Goal: Find specific page/section: Find specific page/section

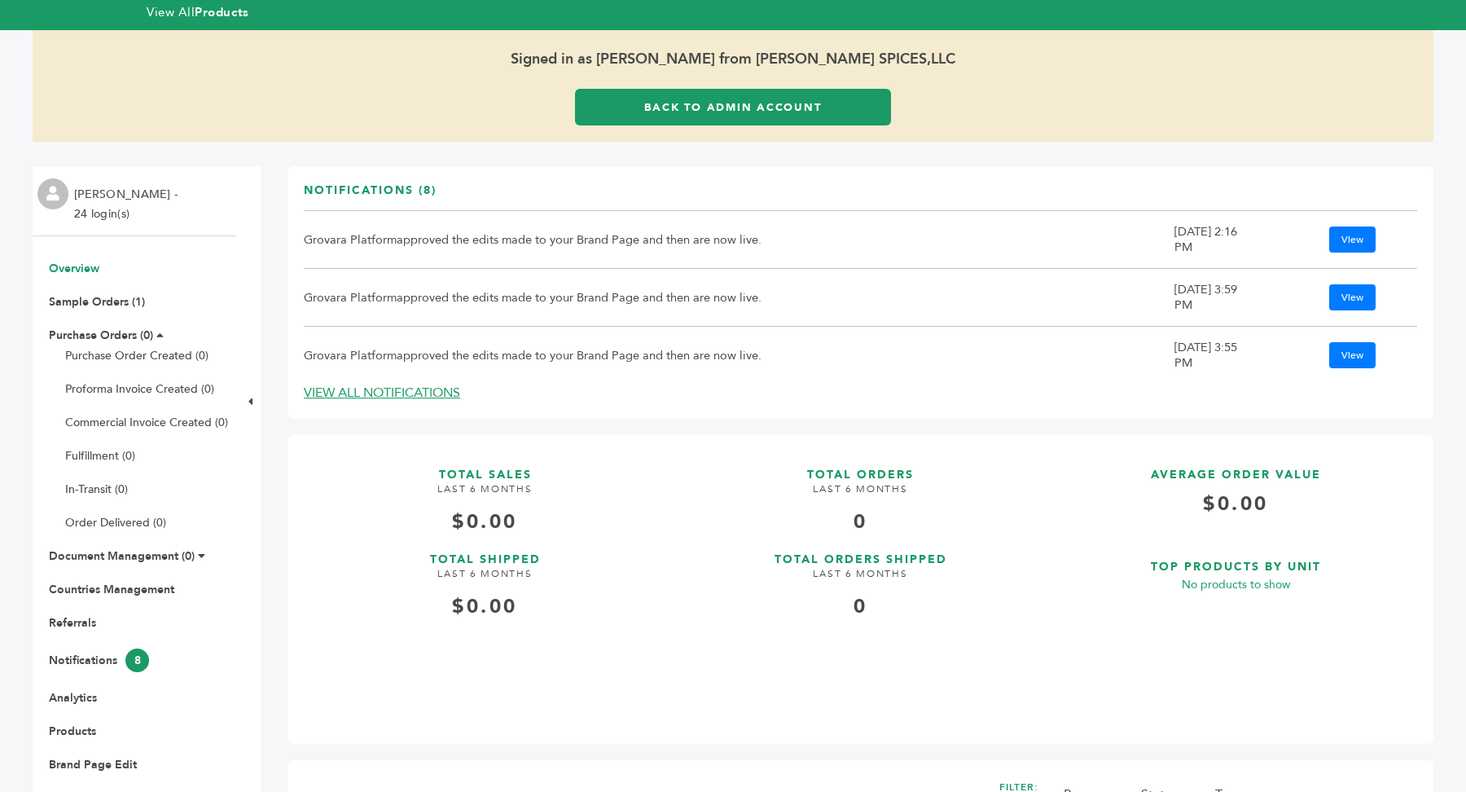
scroll to position [644, 0]
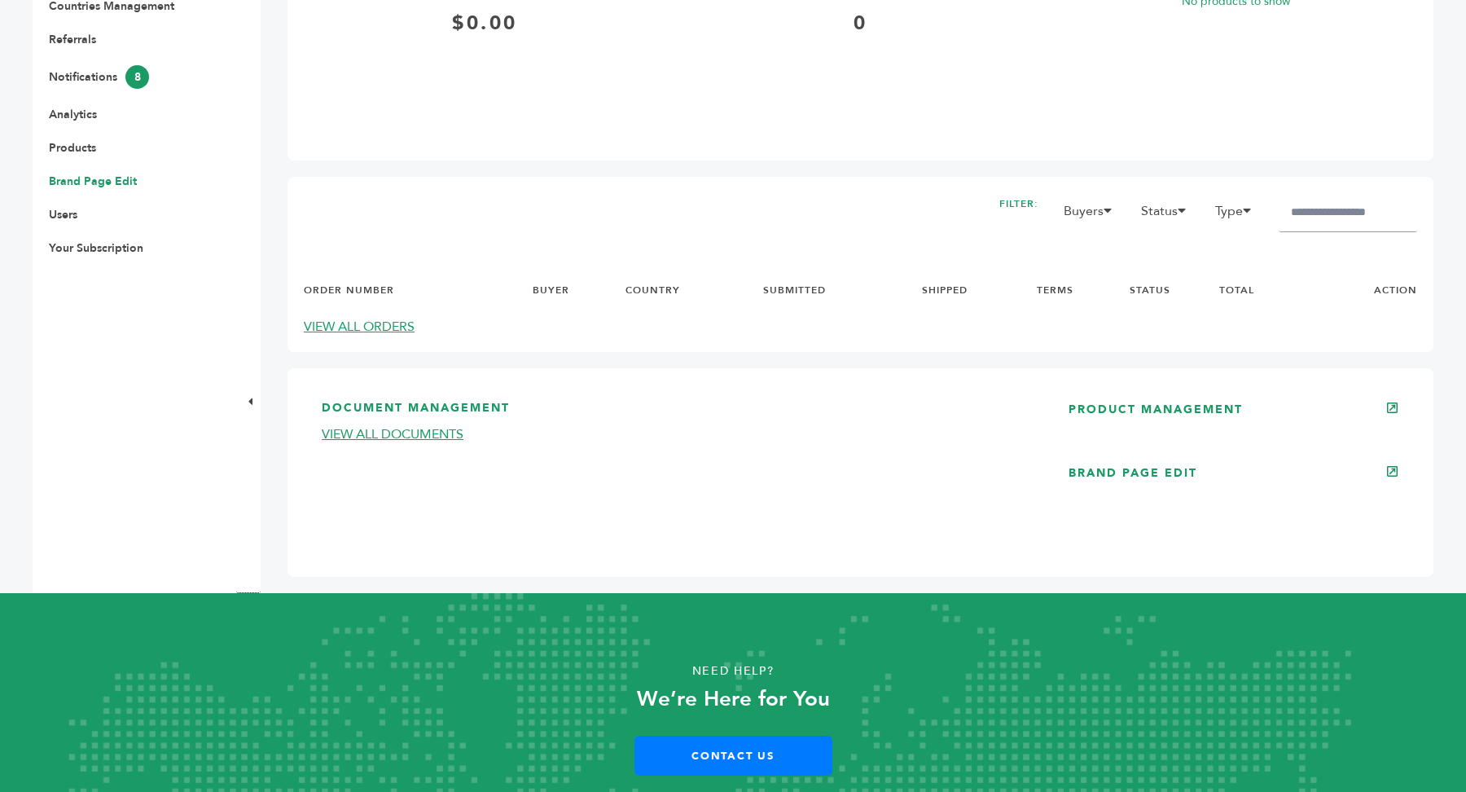
click at [99, 181] on link "Brand Page Edit" at bounding box center [93, 180] width 88 height 15
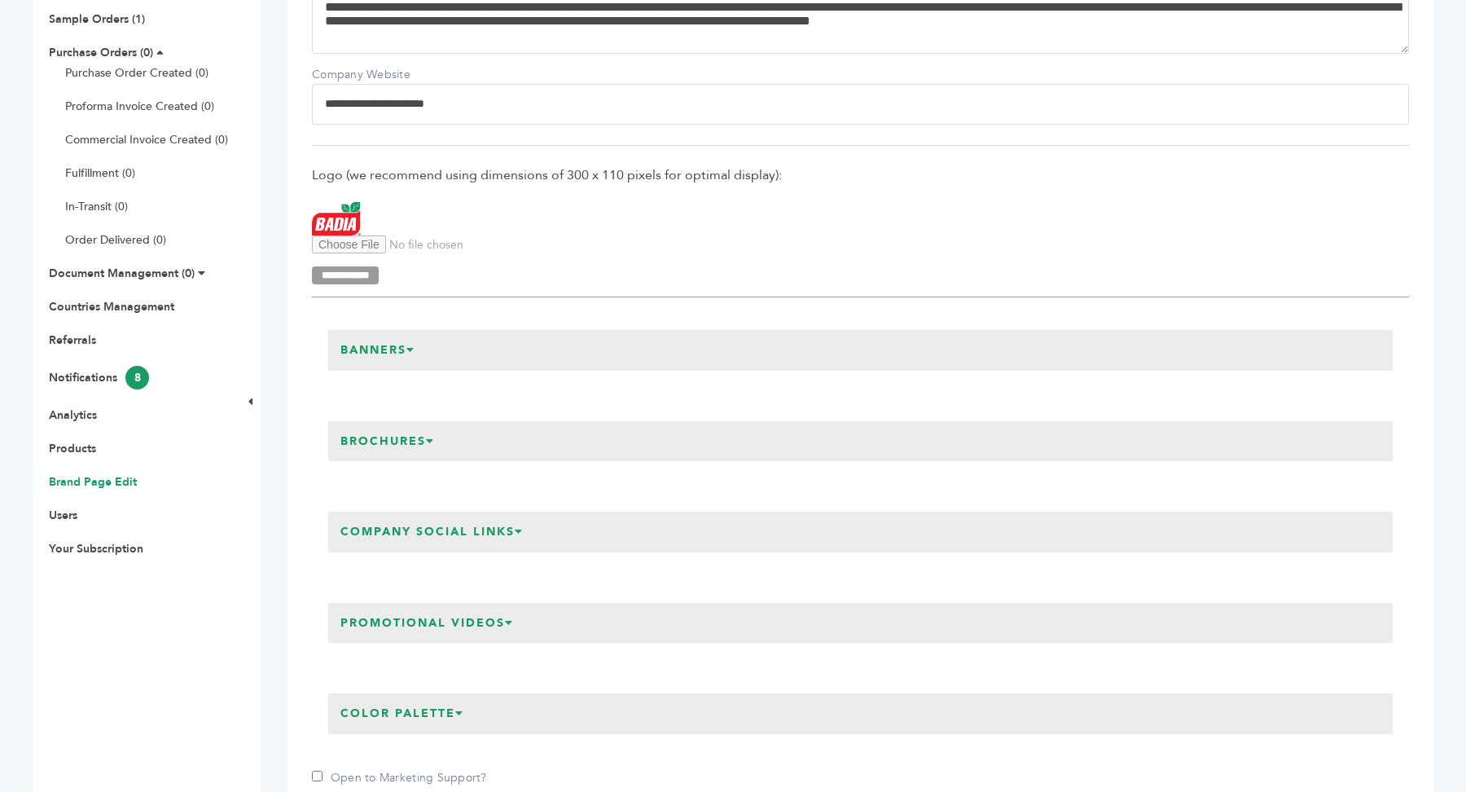
scroll to position [417, 0]
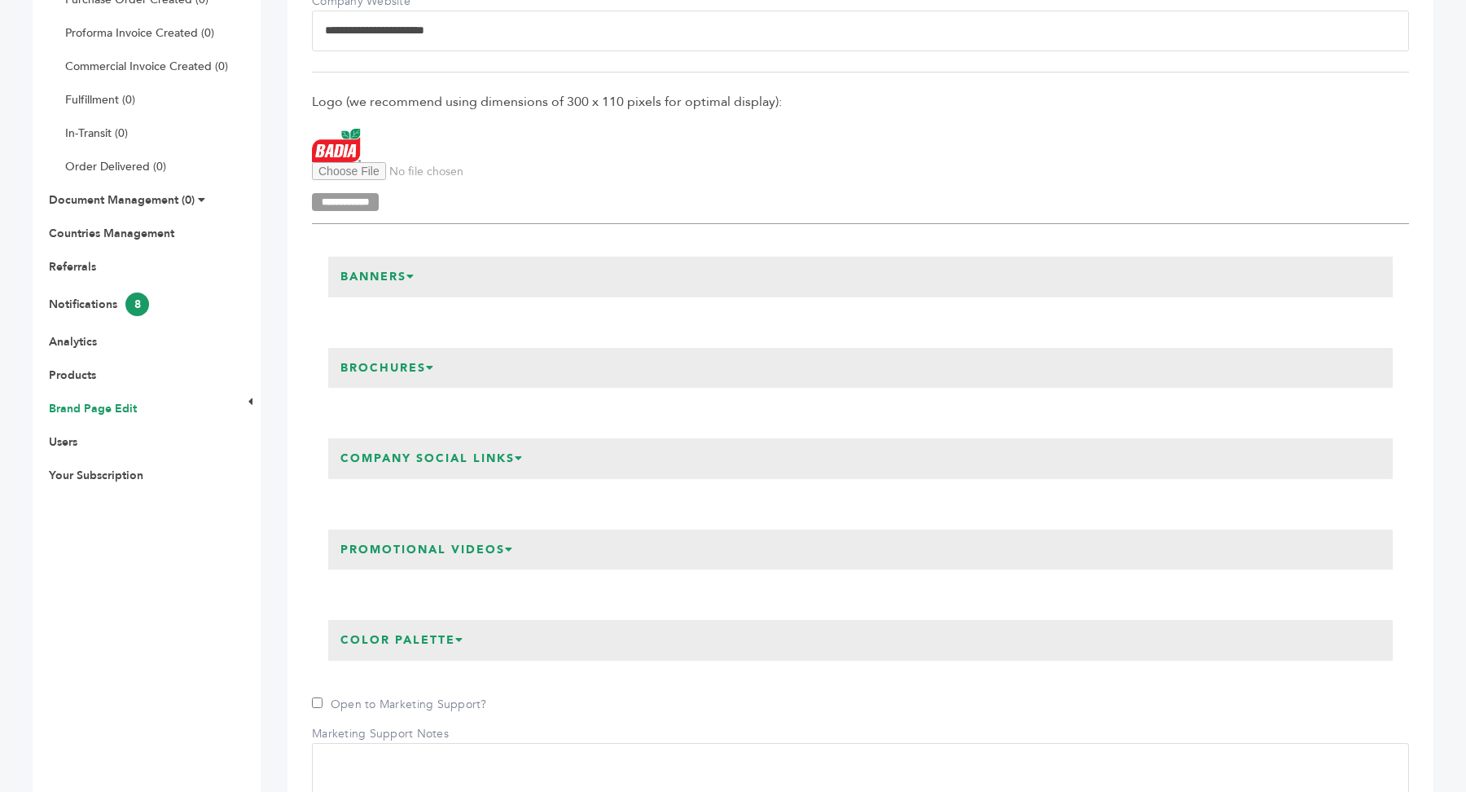
click at [419, 365] on h3 "Brochures" at bounding box center [387, 368] width 119 height 41
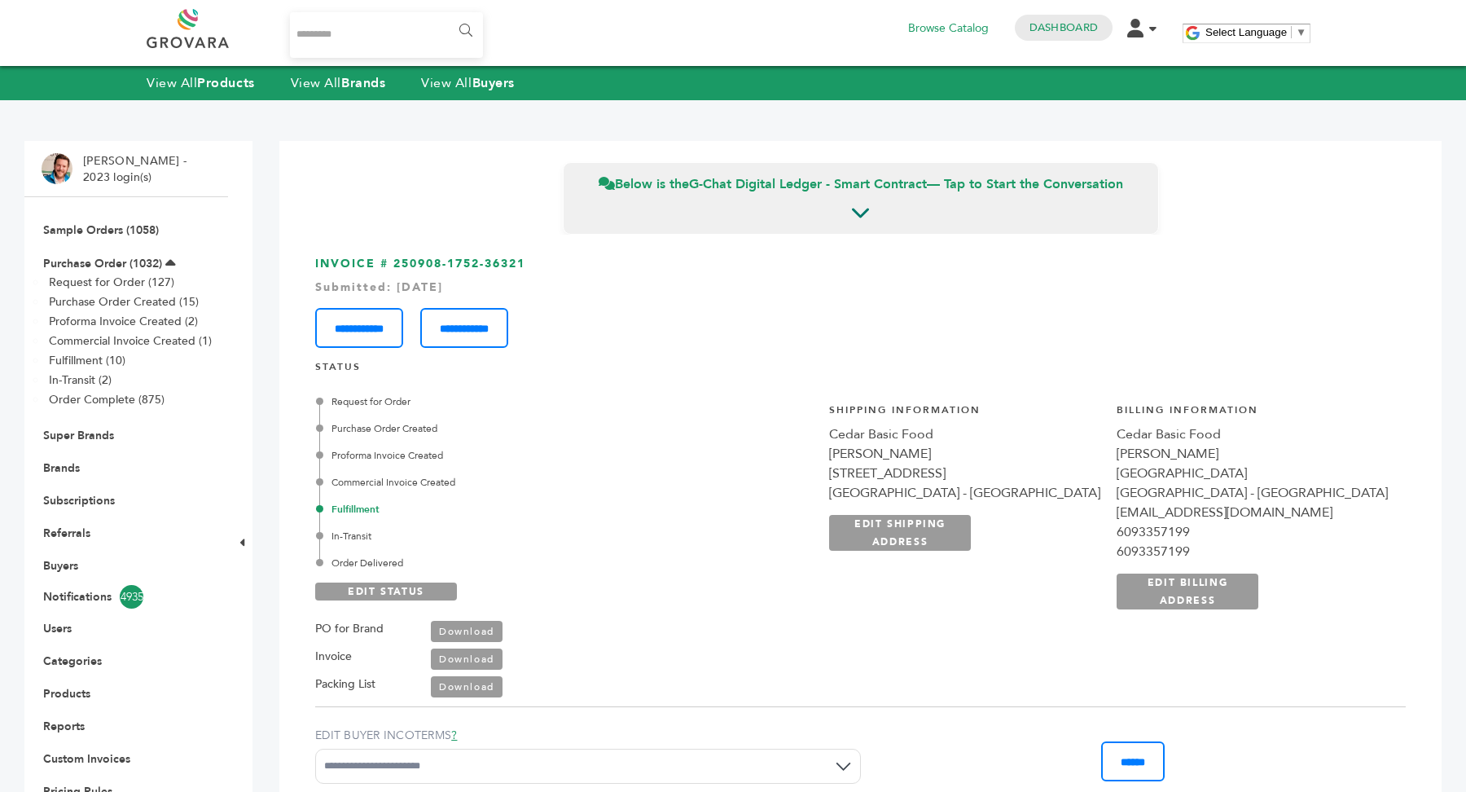
scroll to position [2233, 0]
click at [125, 264] on link "Purchase Order (1032)" at bounding box center [102, 263] width 119 height 15
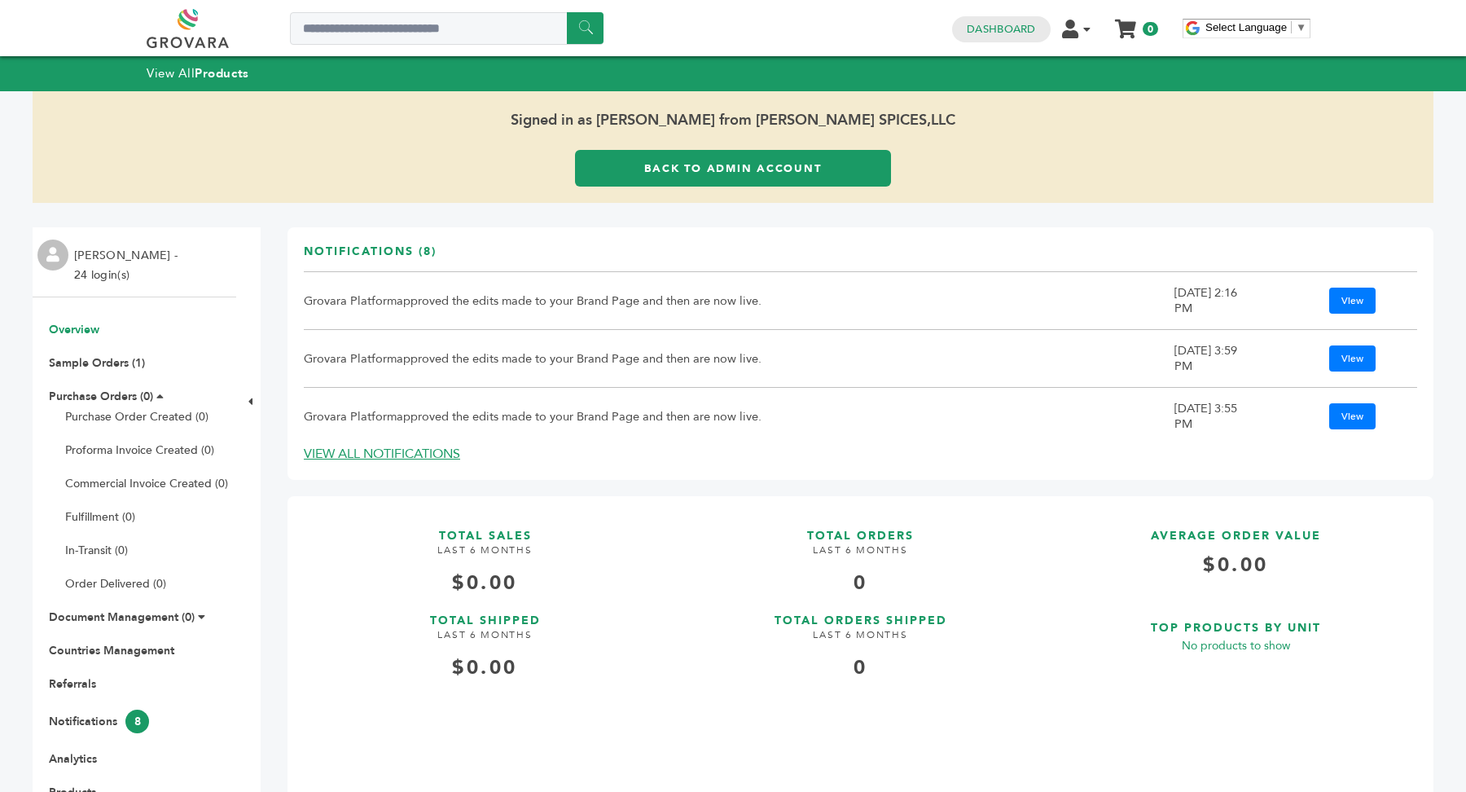
click at [660, 177] on link "Back to Admin Account" at bounding box center [733, 168] width 316 height 37
